Goal: Communication & Community: Answer question/provide support

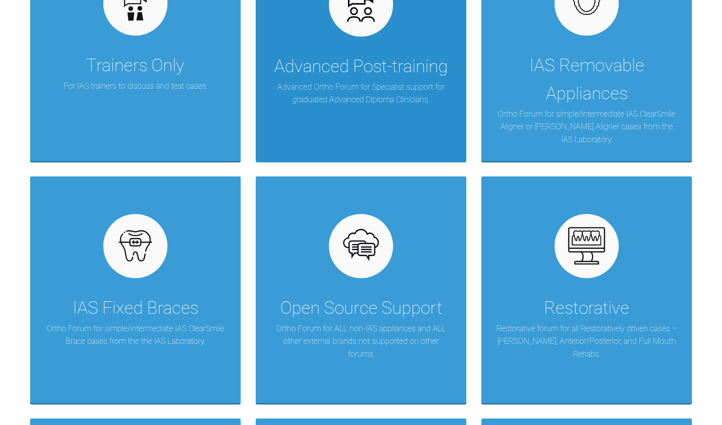
scroll to position [326, 0]
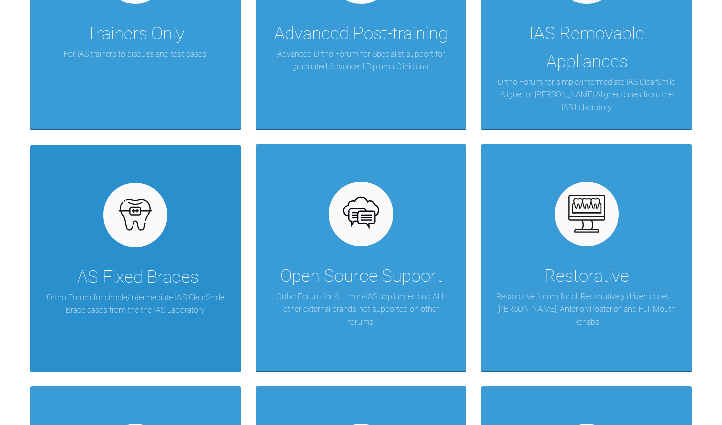
click at [162, 196] on div at bounding box center [135, 215] width 64 height 64
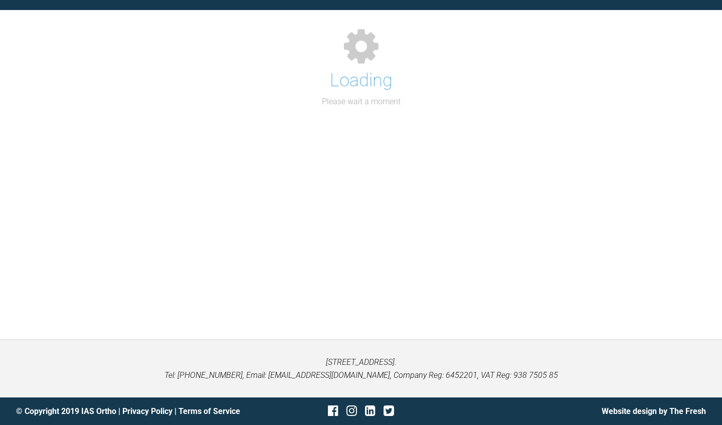
scroll to position [103, 0]
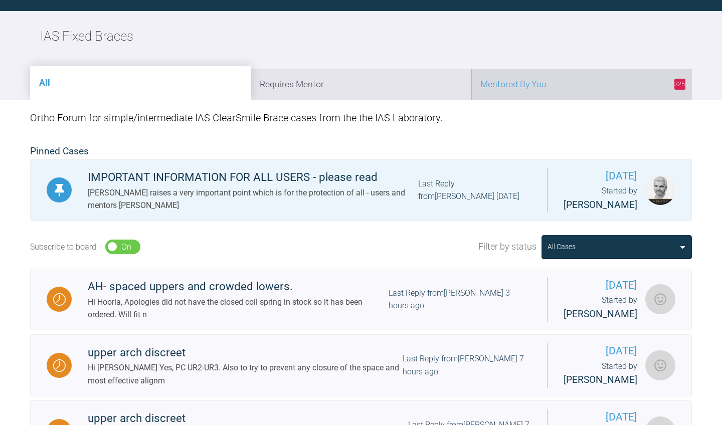
click at [543, 78] on li "325 Mentored By You" at bounding box center [581, 84] width 221 height 31
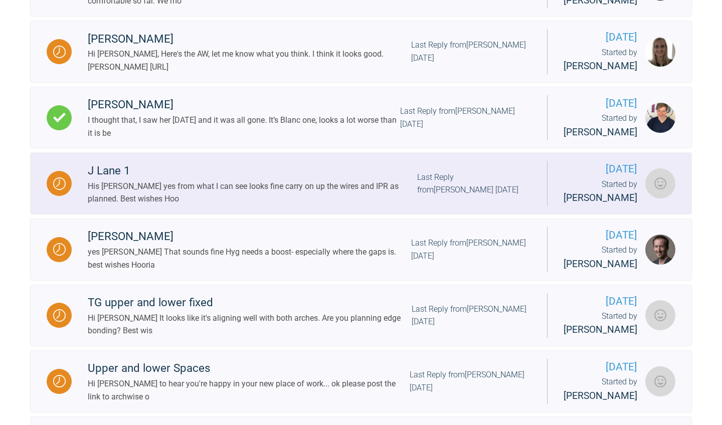
scroll to position [388, 0]
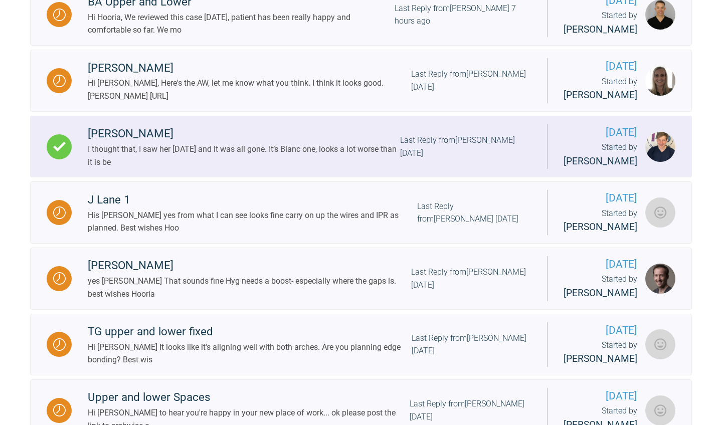
click at [411, 159] on div "Last Reply from Jack Gardner 7 days ago" at bounding box center [465, 147] width 131 height 26
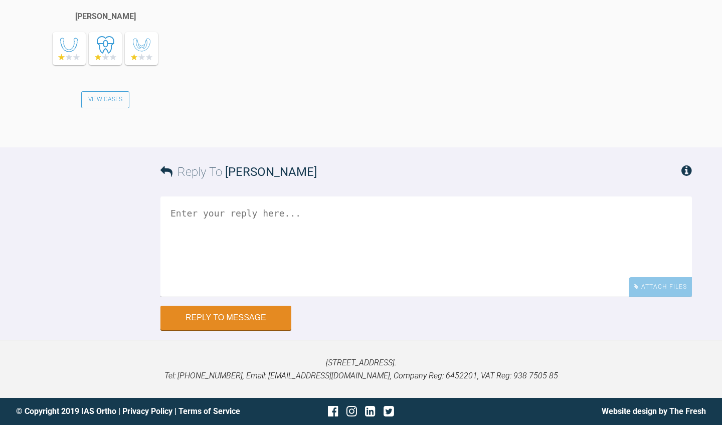
scroll to position [5783, 0]
click at [408, 210] on textarea at bounding box center [425, 247] width 531 height 100
type textarea "well that was a bit scary imho"
click at [275, 321] on button "Reply to Message" at bounding box center [225, 318] width 131 height 24
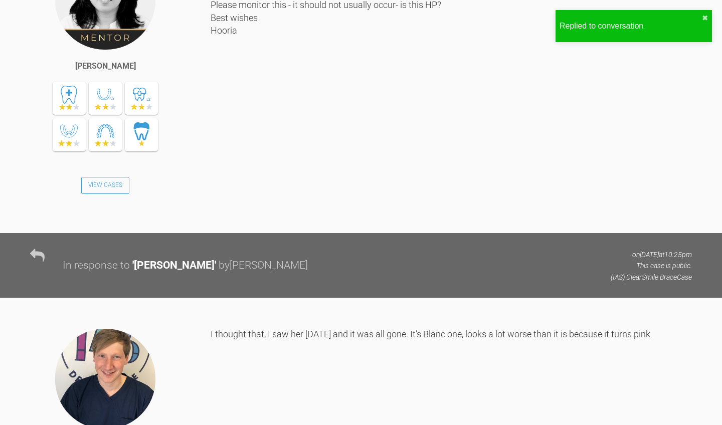
scroll to position [4947, 0]
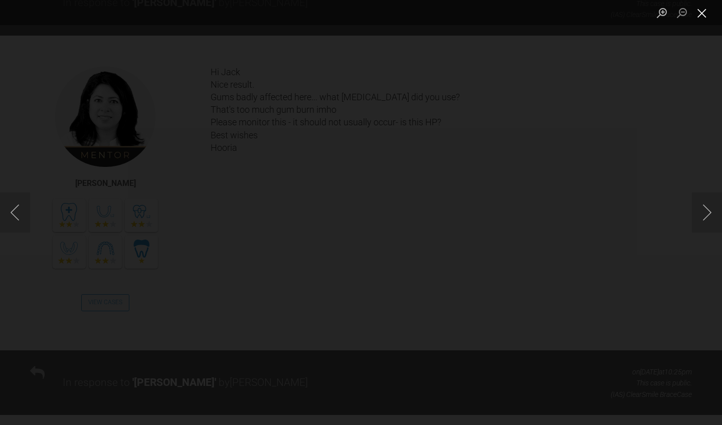
click at [701, 16] on button "Close lightbox" at bounding box center [702, 13] width 20 height 18
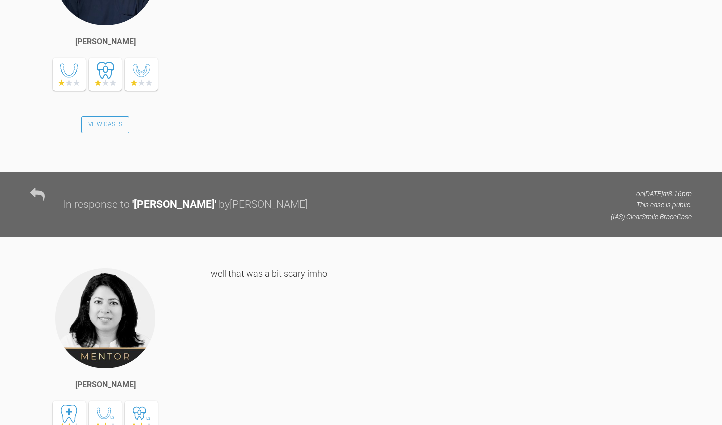
scroll to position [5469, 0]
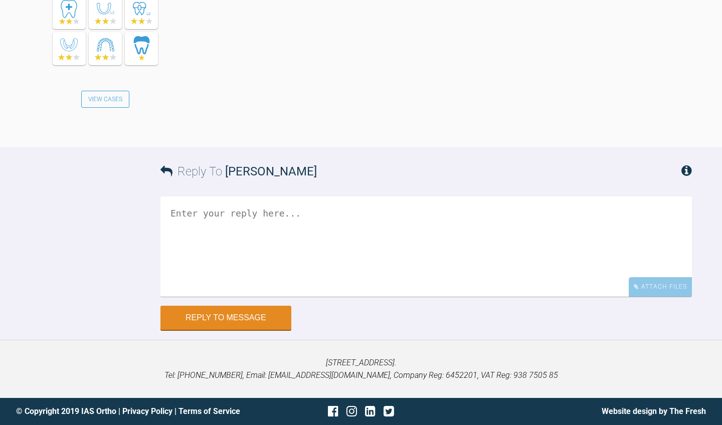
click at [450, 239] on textarea at bounding box center [425, 247] width 531 height 100
drag, startPoint x: 199, startPoint y: 214, endPoint x: 193, endPoint y: 213, distance: 6.1
click at [193, 213] on textarea "I woudl really caution against using a product that produces this kind of react…" at bounding box center [425, 247] width 531 height 100
click at [498, 220] on textarea "I would really caution against using a product that produces this kind of react…" at bounding box center [425, 247] width 531 height 100
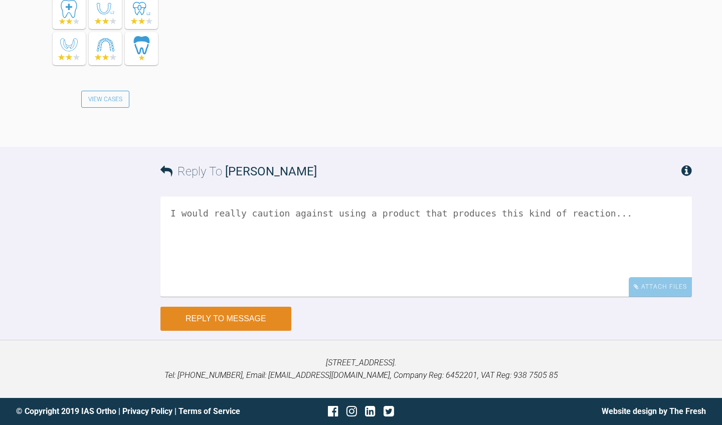
type textarea "I would really caution against using a product that produces this kind of react…"
click at [281, 327] on button "Reply to Message" at bounding box center [225, 319] width 131 height 24
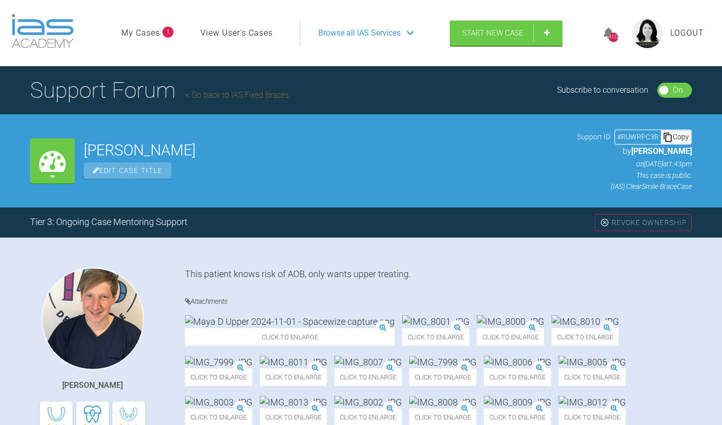
scroll to position [0, 0]
click at [239, 92] on link "Go back to IAS Fixed Braces" at bounding box center [237, 95] width 103 height 10
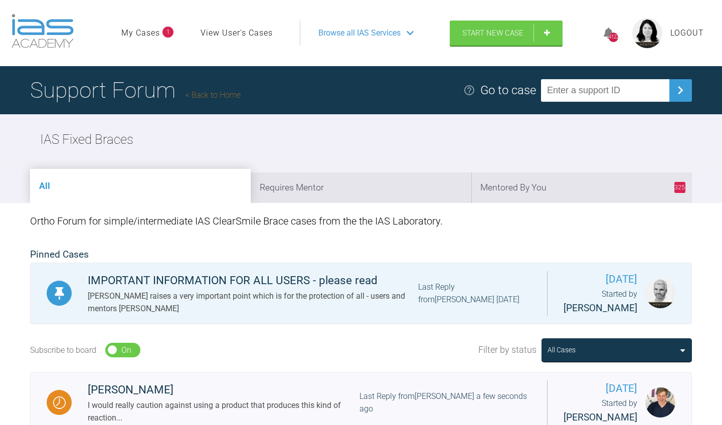
click at [548, 203] on div "Ortho Forum for simple/intermediate IAS ClearSmile Brace cases from the the IAS…" at bounding box center [361, 221] width 662 height 36
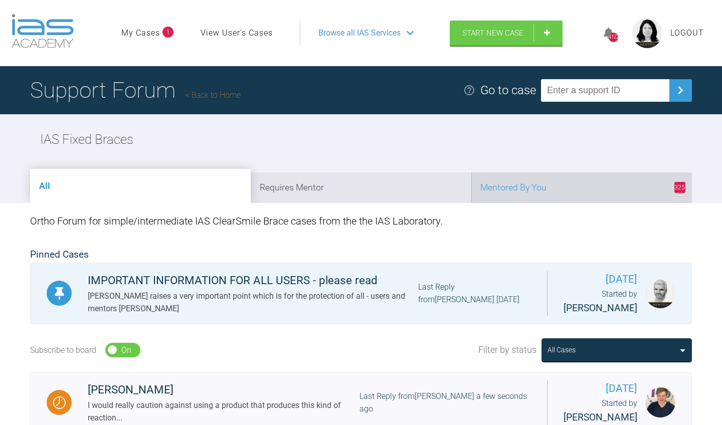
click at [550, 190] on li "325 Mentored By You" at bounding box center [581, 187] width 221 height 31
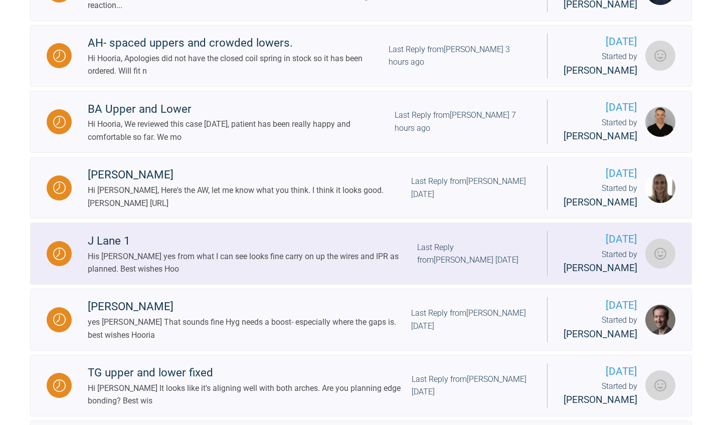
scroll to position [345, 0]
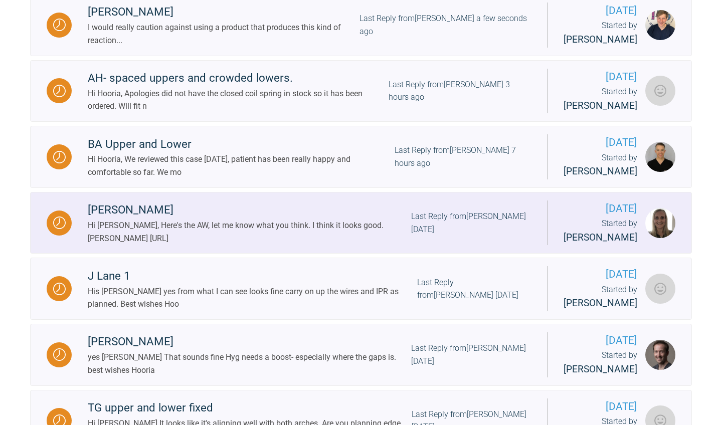
click at [439, 249] on link "Ana Cazacu Hi Hooria, Here's the AW, let me know what you think. I think it loo…" at bounding box center [361, 223] width 662 height 62
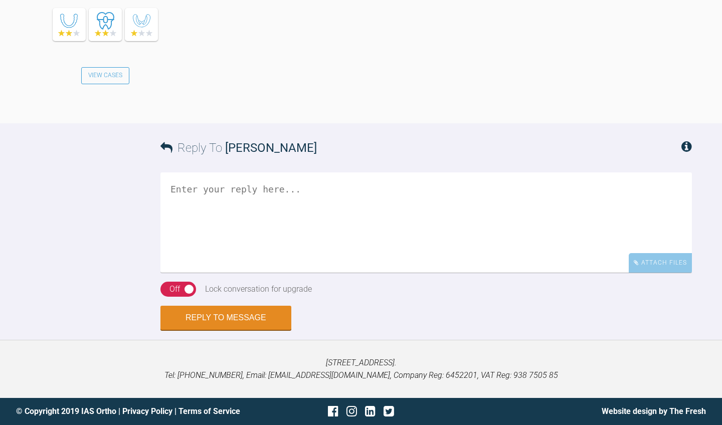
scroll to position [1614, 0]
click at [317, 240] on textarea at bounding box center [425, 222] width 531 height 100
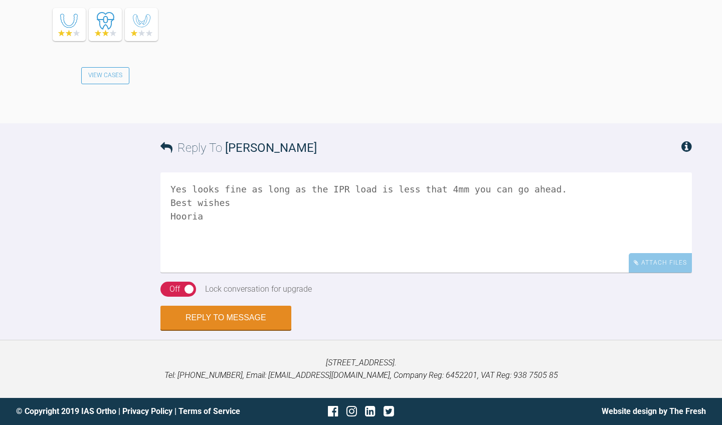
drag, startPoint x: 329, startPoint y: 287, endPoint x: 385, endPoint y: 284, distance: 55.7
click at [385, 273] on textarea "Yes looks fine as long as the IPR load is less that 4mm you can go ahead. Best …" at bounding box center [425, 222] width 531 height 100
click at [445, 273] on textarea "Yes looks fine as long as the IPR load is reasonable you can go ahead. Best wis…" at bounding box center [425, 222] width 531 height 100
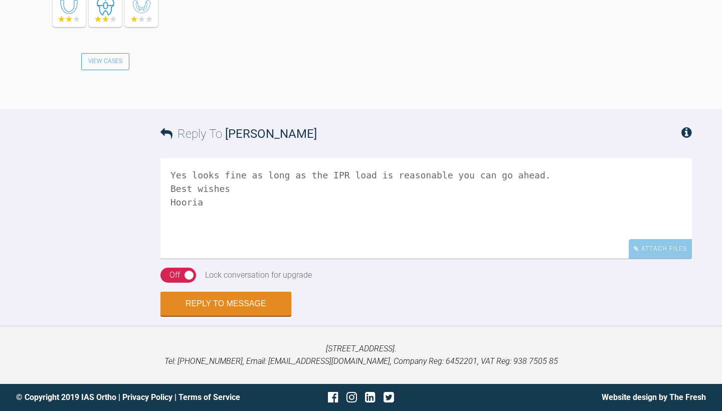
scroll to position [1903, 0]
drag, startPoint x: 271, startPoint y: 173, endPoint x: 263, endPoint y: 176, distance: 8.9
click at [263, 176] on textarea "Yes looks fine as long as the IPR load is reasonable you can go ahead. Best wis…" at bounding box center [425, 208] width 531 height 100
click at [378, 176] on textarea "Yes looks fine as long and the IPR load is reasonable you can go ahead. Best wi…" at bounding box center [425, 208] width 531 height 100
click at [385, 221] on textarea "Yes looks fine as long and the IPR load is reasonable; you can go ahead. Best w…" at bounding box center [425, 208] width 531 height 100
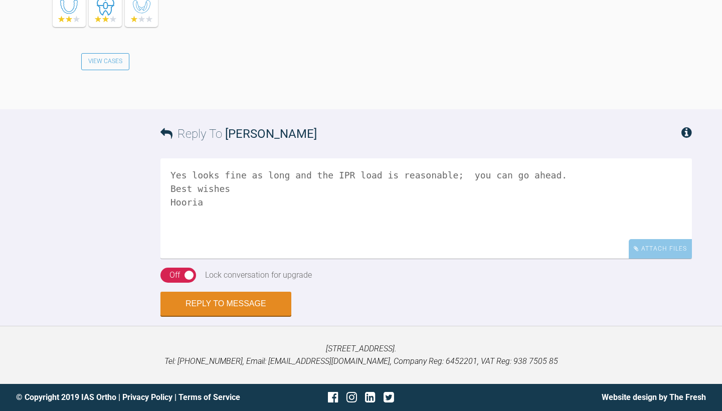
drag, startPoint x: 254, startPoint y: 177, endPoint x: 229, endPoint y: 177, distance: 25.6
click at [229, 177] on textarea "Yes looks fine as long and the IPR load is reasonable; you can go ahead. Best w…" at bounding box center [425, 208] width 531 height 100
click at [335, 219] on textarea "Yes looks fine and the IPR load is reasonable; you can go ahead. Best wishes Ho…" at bounding box center [425, 208] width 531 height 100
type textarea "Yes looks fine and the IPR load is reasonable; you can go ahead. Best wishes Ho…"
click at [168, 277] on div "On Off" at bounding box center [178, 275] width 36 height 15
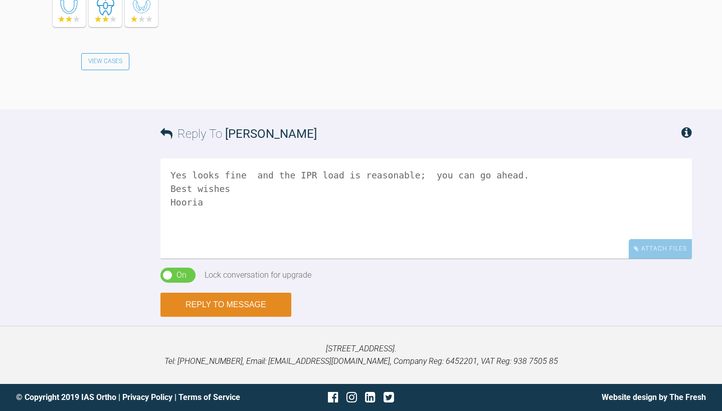
click at [203, 307] on button "Reply to Message" at bounding box center [225, 305] width 131 height 24
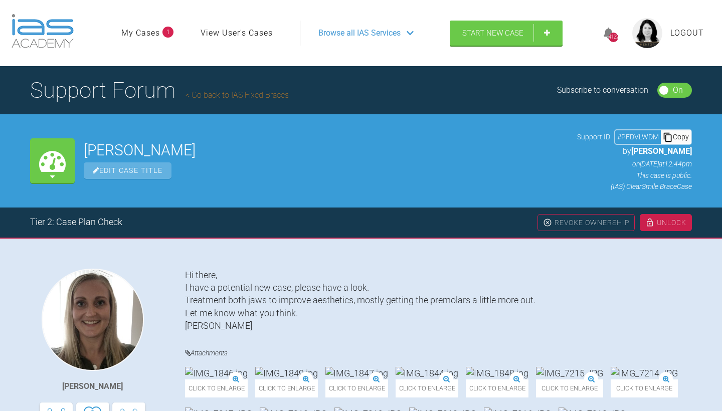
scroll to position [0, 0]
click at [267, 100] on h1 "Support Forum Go back to IAS Fixed Braces" at bounding box center [159, 90] width 259 height 35
click at [266, 97] on link "Go back to IAS Fixed Braces" at bounding box center [237, 95] width 103 height 10
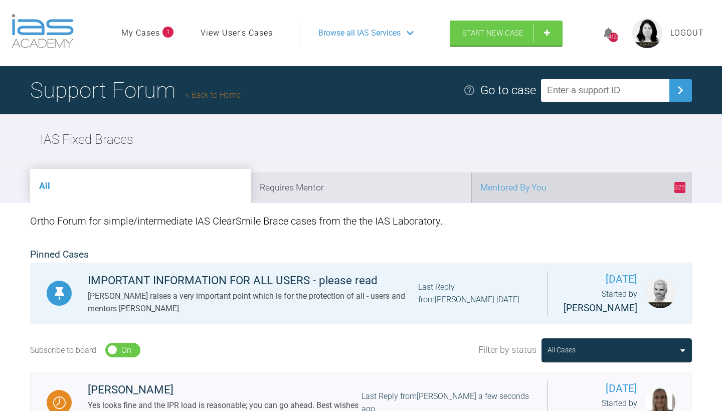
click at [555, 191] on li "325 Mentored By You" at bounding box center [581, 187] width 221 height 31
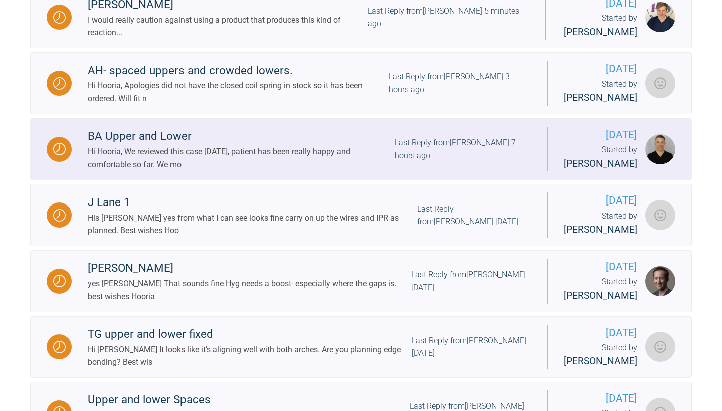
scroll to position [394, 0]
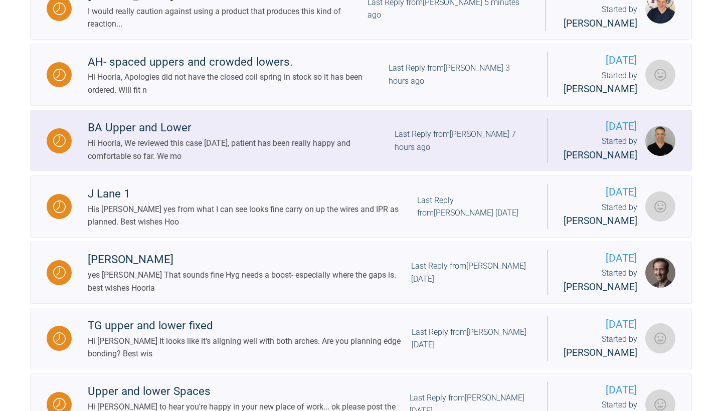
click at [406, 153] on div "Last Reply from Stephen McCrory 7 hours ago" at bounding box center [463, 141] width 136 height 26
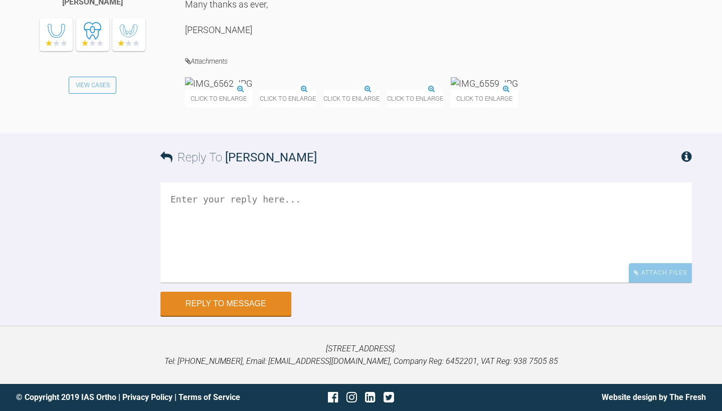
scroll to position [4889, 0]
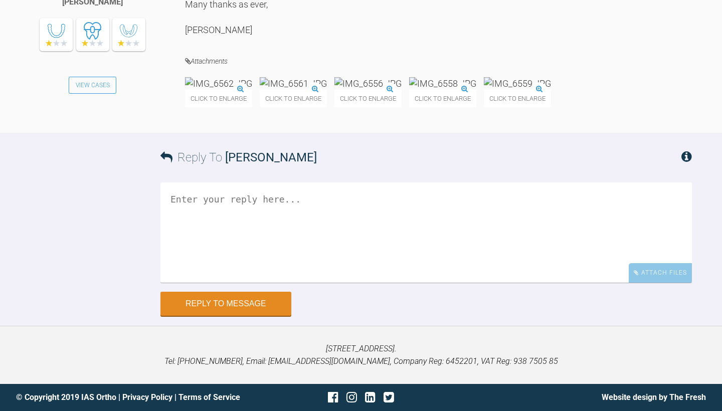
click at [237, 90] on img at bounding box center [218, 83] width 67 height 13
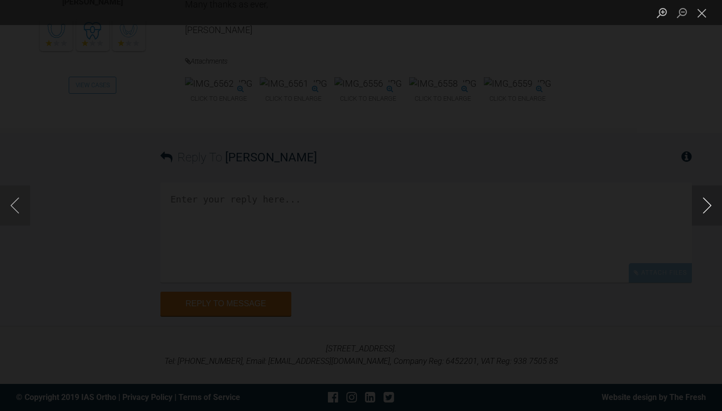
click at [707, 205] on button "Next image" at bounding box center [707, 206] width 30 height 40
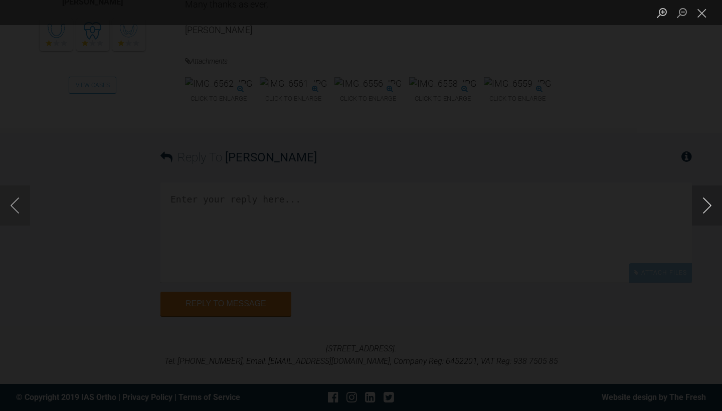
click at [707, 205] on button "Next image" at bounding box center [707, 206] width 30 height 40
click at [704, 18] on button "Close lightbox" at bounding box center [702, 13] width 20 height 18
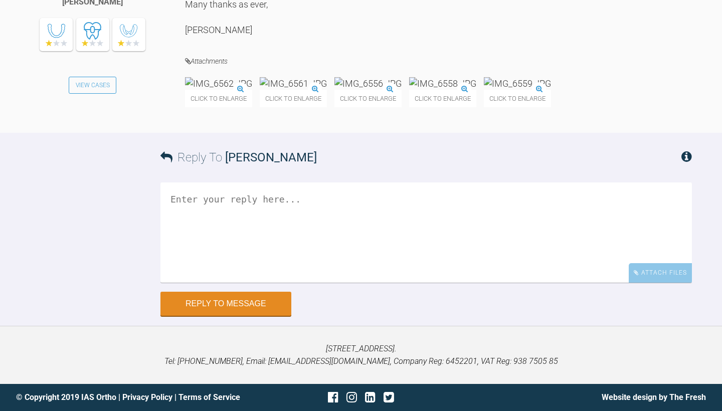
scroll to position [5170, 0]
click at [392, 268] on textarea at bounding box center [425, 233] width 531 height 100
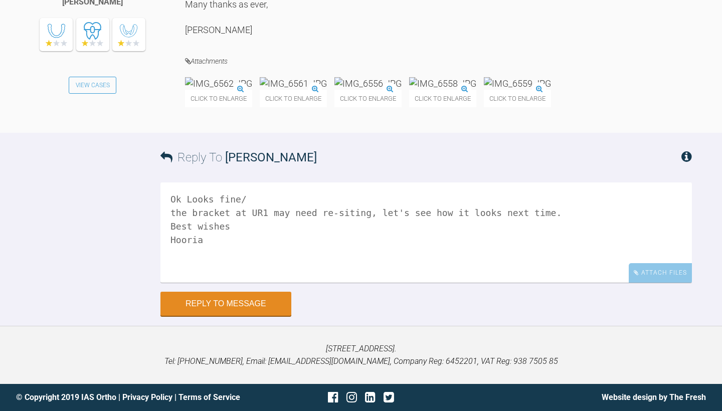
click at [392, 268] on textarea "Ok Looks fine/ the bracket at UR1 may need re-siting, let's see how it looks ne…" at bounding box center [425, 233] width 531 height 100
type textarea "Ok Looks fine/ the bracket at UR1 may need re-siting, let's see how it looks ne…"
click at [234, 317] on button "Reply to Message" at bounding box center [225, 305] width 131 height 24
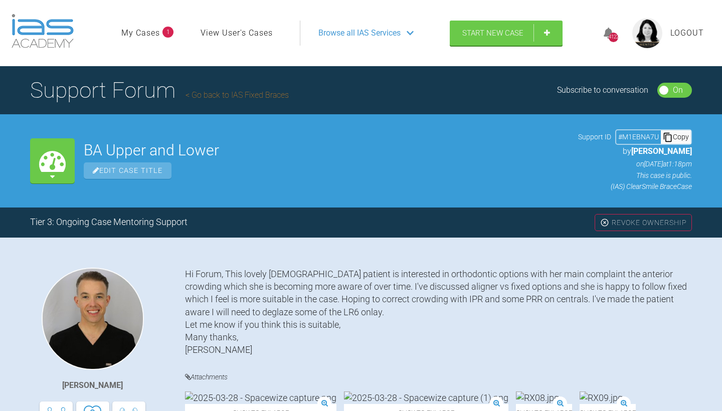
scroll to position [0, 0]
click at [269, 95] on link "Go back to IAS Fixed Braces" at bounding box center [237, 95] width 103 height 10
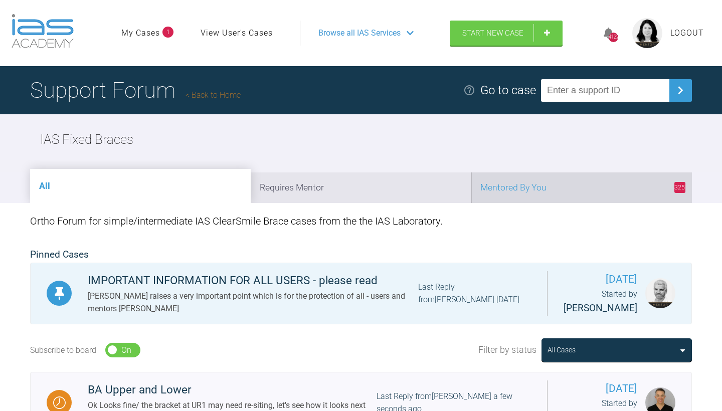
click at [570, 182] on li "325 Mentored By You" at bounding box center [581, 187] width 221 height 31
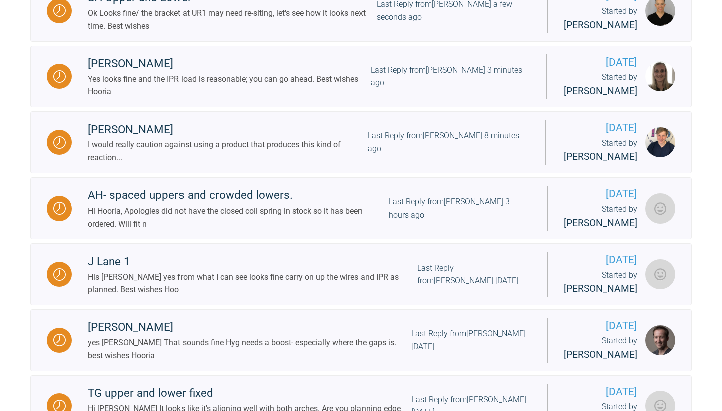
scroll to position [389, 0]
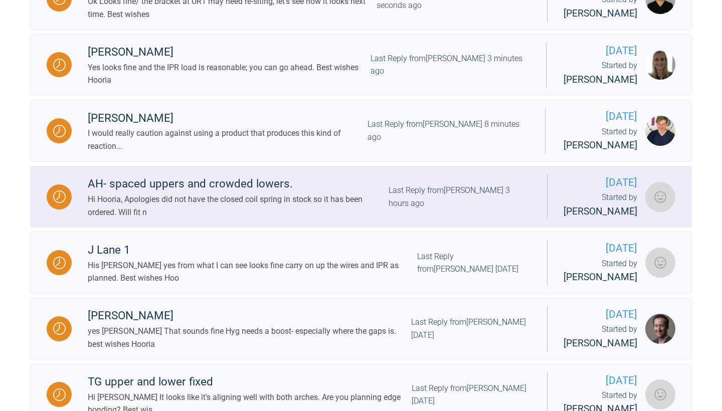
click at [430, 210] on div "Last Reply from Jeffrey Bowman 3 hours ago" at bounding box center [460, 197] width 142 height 26
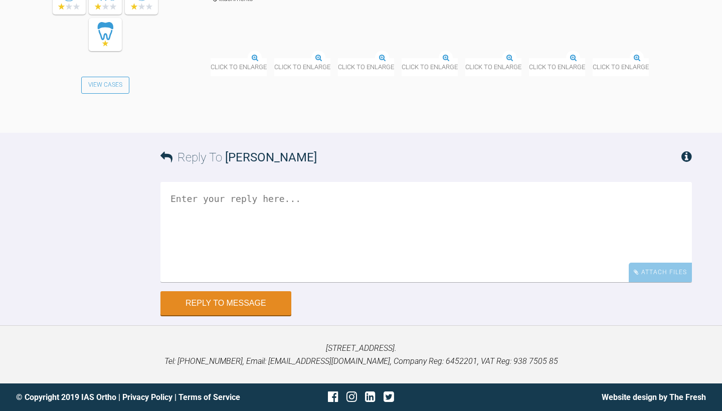
scroll to position [4938, 0]
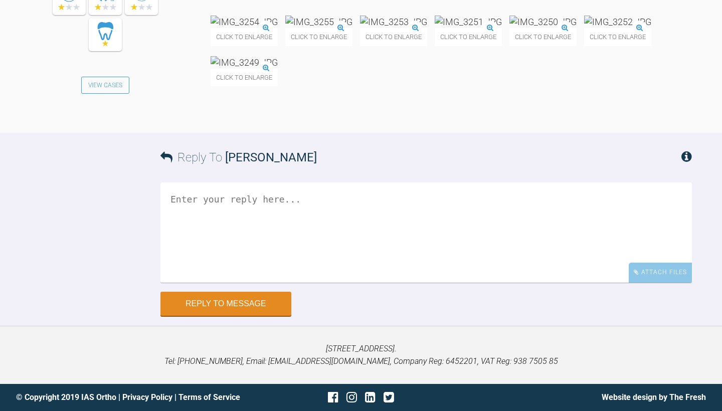
click at [278, 28] on img at bounding box center [244, 22] width 67 height 13
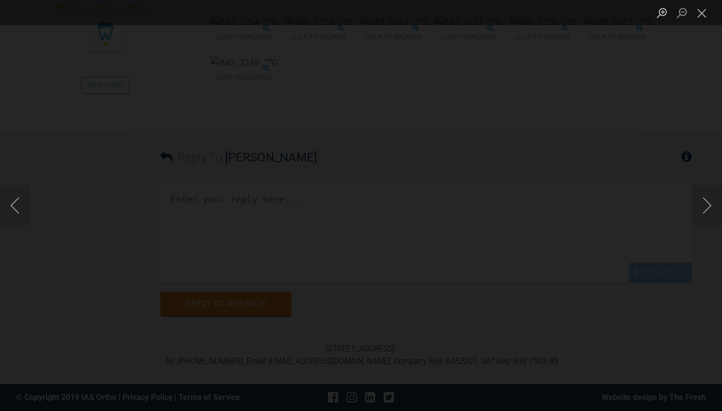
click at [711, 204] on button "Next image" at bounding box center [707, 206] width 30 height 40
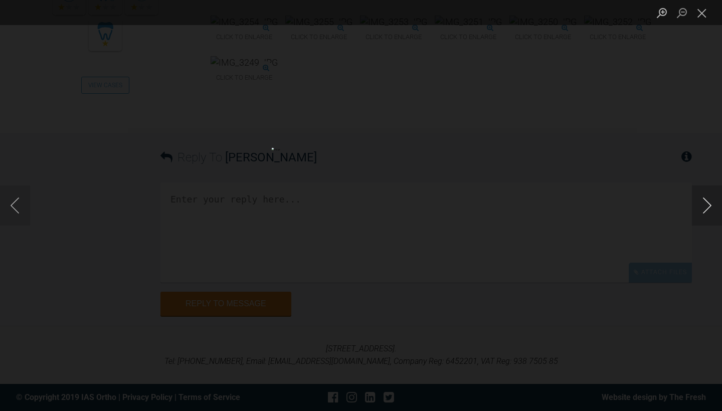
click at [711, 204] on button "Next image" at bounding box center [707, 206] width 30 height 40
click at [700, 18] on button "Close lightbox" at bounding box center [702, 13] width 20 height 18
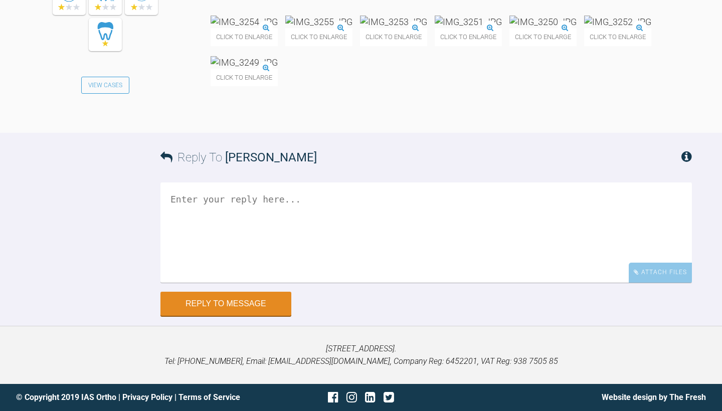
scroll to position [4966, 0]
click at [402, 283] on textarea at bounding box center [425, 233] width 531 height 100
drag, startPoint x: 186, startPoint y: 393, endPoint x: 159, endPoint y: 393, distance: 26.6
click at [159, 315] on div "Reply To Jeffrey Bowman Hi Jeff You don't need the long ties on 4-6 that has ch…" at bounding box center [361, 224] width 722 height 183
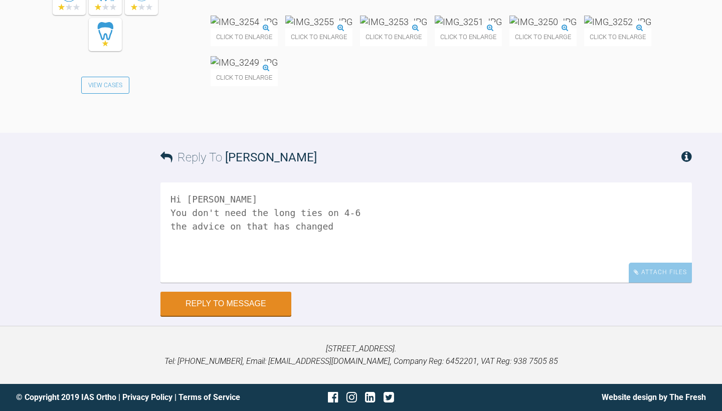
click at [311, 283] on textarea "Hi Jeff You don't need the long ties on 4-6 the advice on that has changed" at bounding box center [425, 233] width 531 height 100
drag, startPoint x: 173, startPoint y: 391, endPoint x: 167, endPoint y: 391, distance: 6.0
click at [167, 283] on textarea "Hi Jeff You don't need the long ties on 4-6 the advice on that has changed" at bounding box center [425, 233] width 531 height 100
click at [309, 283] on textarea "Hi Jeff You don't need the long ties on 4-6 The advice on that has changed" at bounding box center [425, 233] width 531 height 100
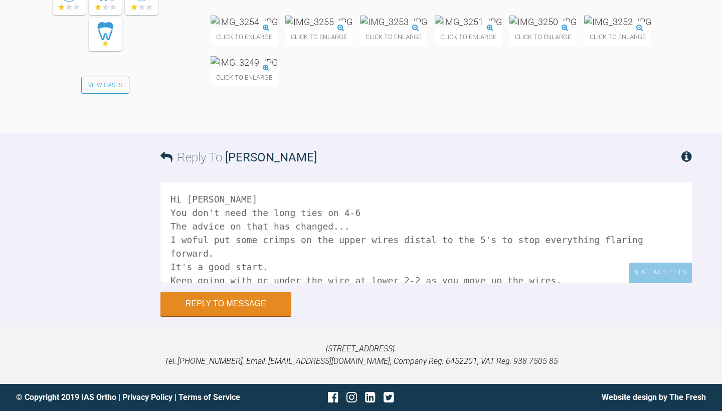
scroll to position [4, 0]
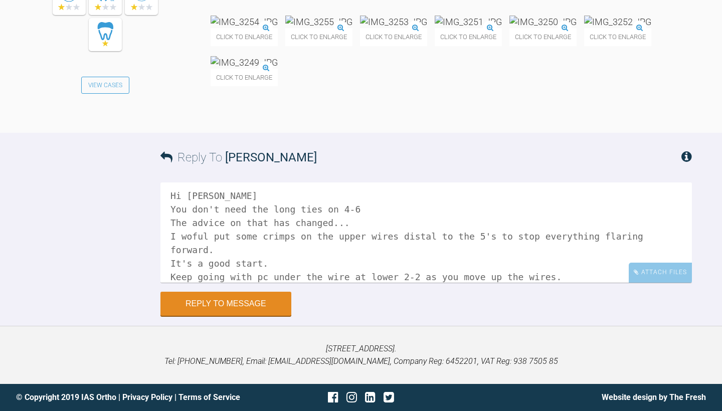
drag, startPoint x: 198, startPoint y: 365, endPoint x: 184, endPoint y: 367, distance: 14.2
click at [184, 283] on textarea "Hi Jeff You don't need the long ties on 4-6 The advice on that has changed... I…" at bounding box center [425, 233] width 531 height 100
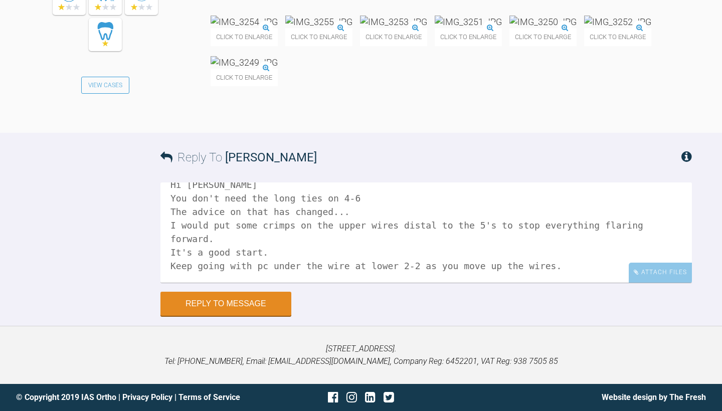
scroll to position [42, 0]
click at [262, 283] on textarea "Hi Jeff You don't need the long ties on 4-6 The advice on that has changed... I…" at bounding box center [425, 233] width 531 height 100
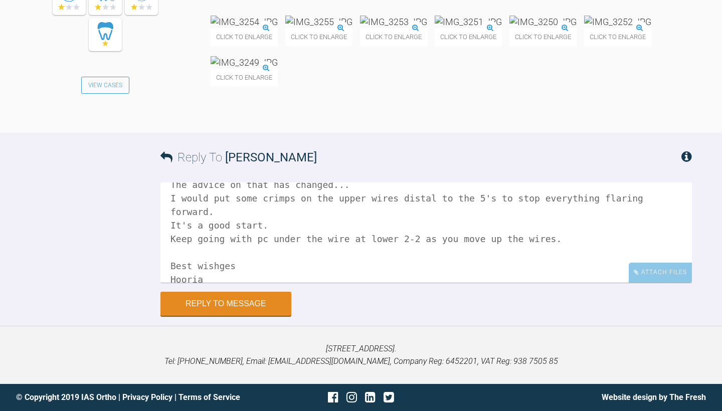
click at [214, 283] on textarea "Hi Jeff You don't need the long ties on 4-6 The advice on that has changed... I…" at bounding box center [425, 233] width 531 height 100
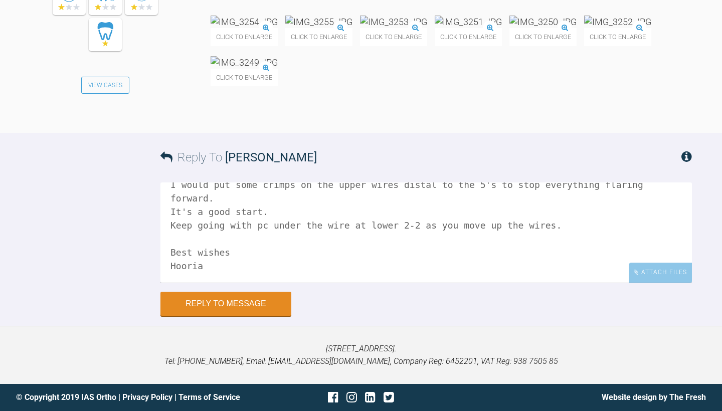
scroll to position [5142, 0]
type textarea "Hi Jeff You don't need the long ties on 4-6 The advice on that has changed... I…"
click at [269, 299] on button "Reply to Message" at bounding box center [225, 305] width 131 height 24
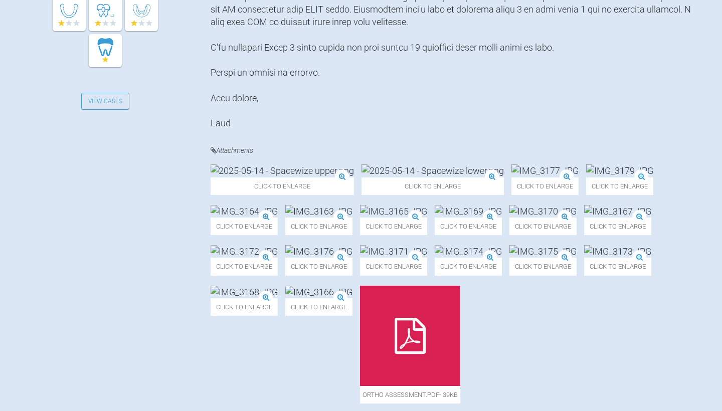
scroll to position [403, 0]
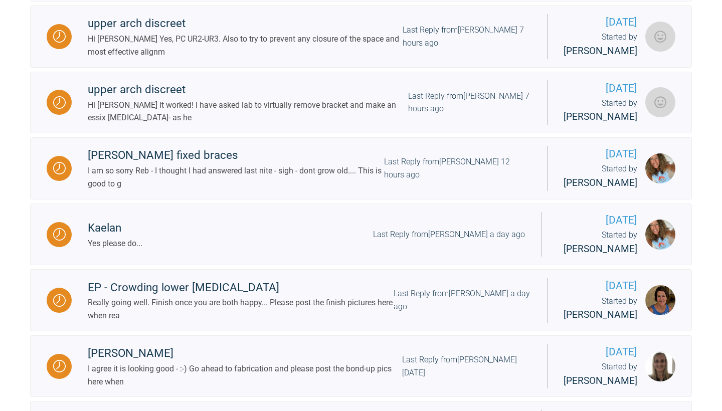
scroll to position [631, 0]
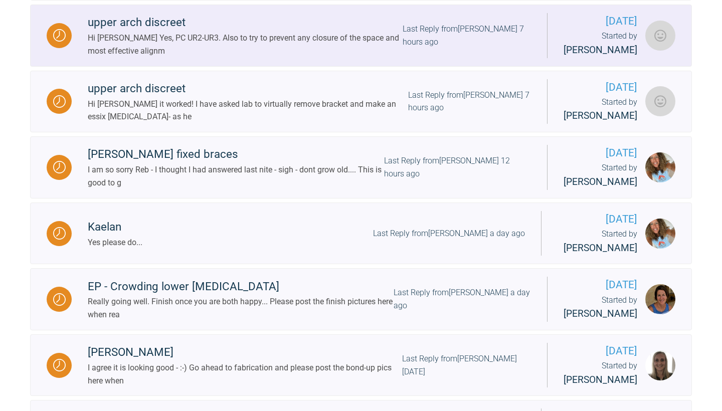
click at [199, 57] on div "Hi Jigna Yes, PC UR2-UR3. Also to try to prevent any closure of the space and m…" at bounding box center [245, 45] width 315 height 26
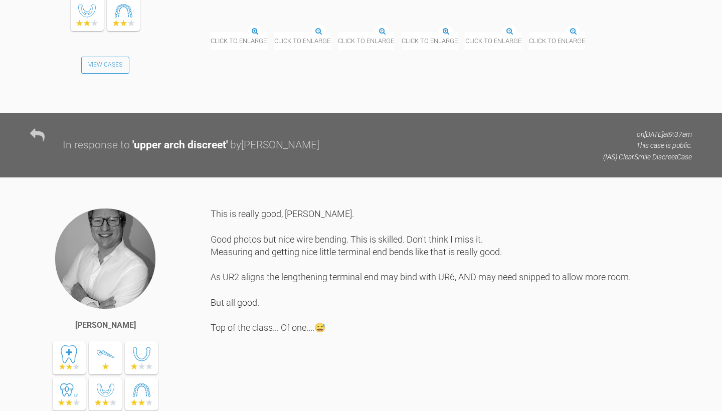
scroll to position [2033, 0]
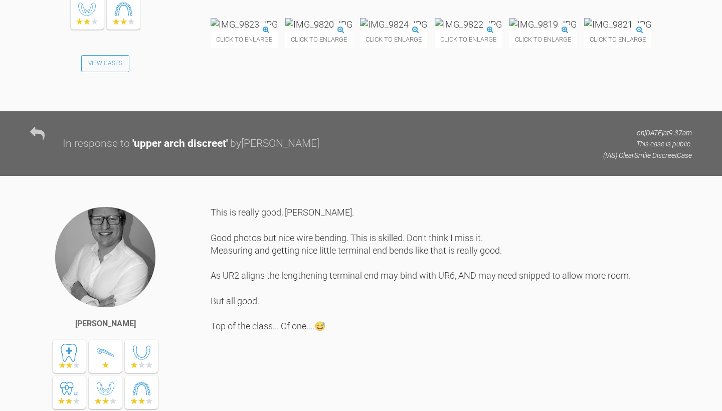
click at [509, 31] on img at bounding box center [542, 24] width 67 height 13
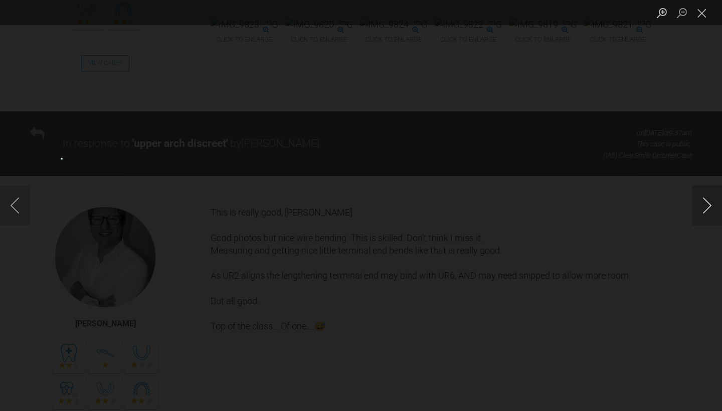
click at [713, 206] on button "Next image" at bounding box center [707, 206] width 30 height 40
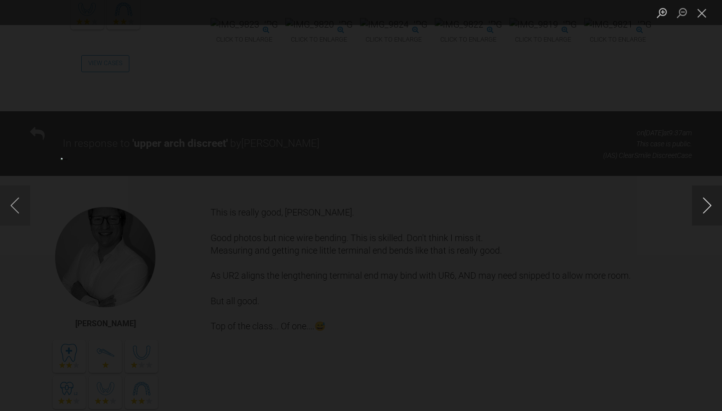
click at [713, 206] on button "Next image" at bounding box center [707, 206] width 30 height 40
click at [702, 14] on button "Close lightbox" at bounding box center [702, 13] width 20 height 18
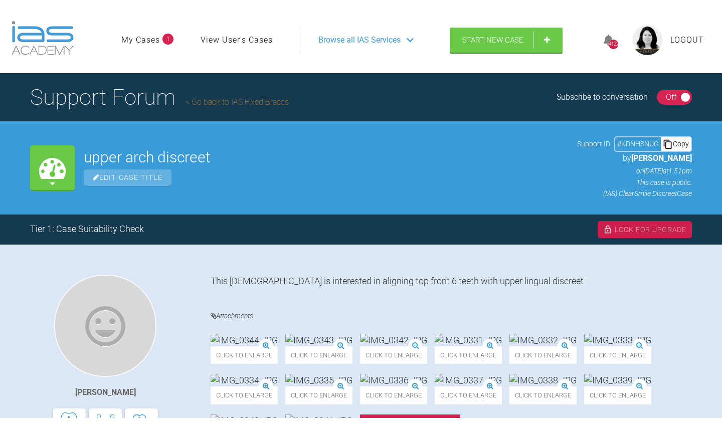
scroll to position [0, 0]
